Goal: Task Accomplishment & Management: Manage account settings

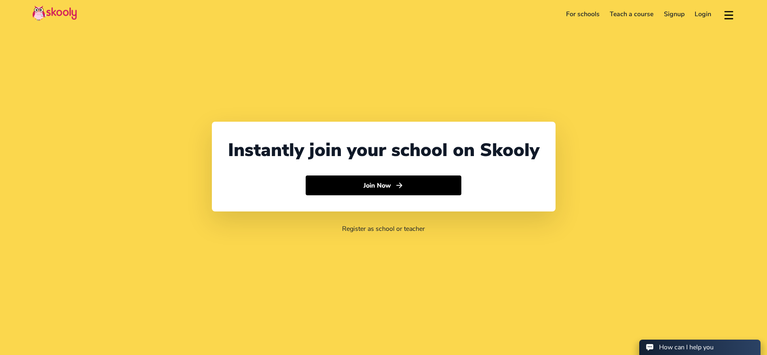
select select "971"
select select "[GEOGRAPHIC_DATA]"
select select "[GEOGRAPHIC_DATA]/[GEOGRAPHIC_DATA]"
click at [699, 14] on link "Login" at bounding box center [703, 14] width 27 height 13
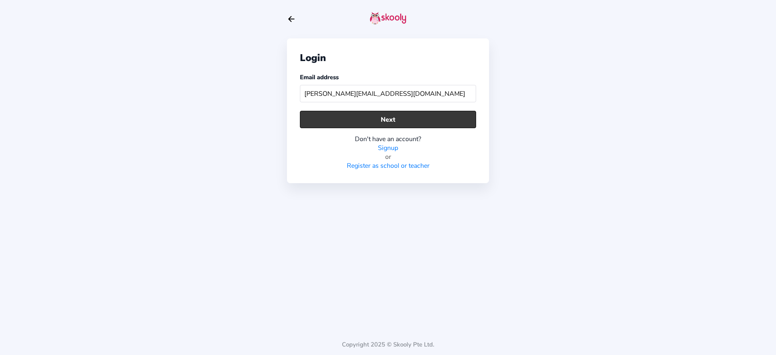
type input "[PERSON_NAME][EMAIL_ADDRESS][DOMAIN_NAME]"
click at [416, 119] on button "Next" at bounding box center [388, 119] width 176 height 17
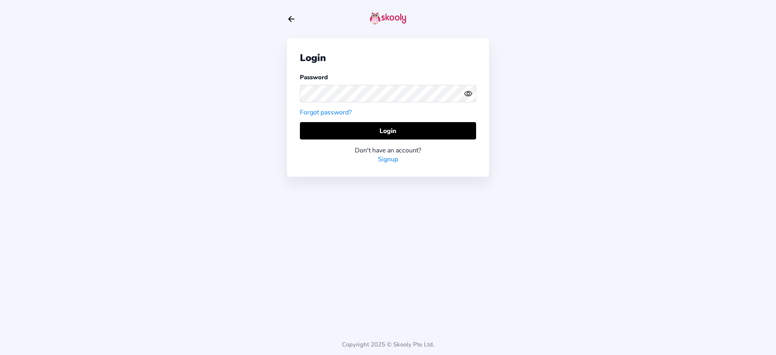
click at [468, 90] on icon "Eye" at bounding box center [468, 93] width 8 height 8
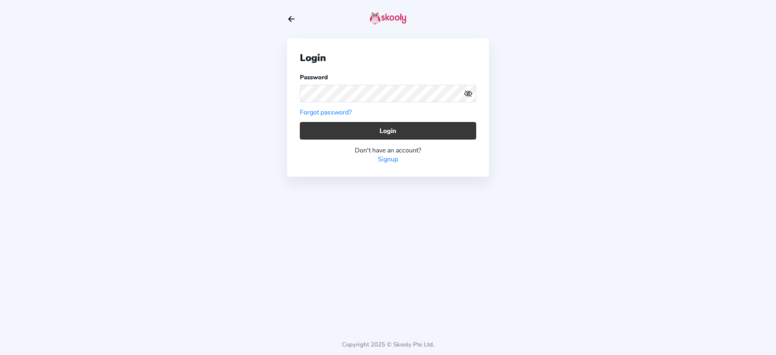
click at [447, 131] on button "Login" at bounding box center [388, 130] width 176 height 17
